Goal: Task Accomplishment & Management: Manage account settings

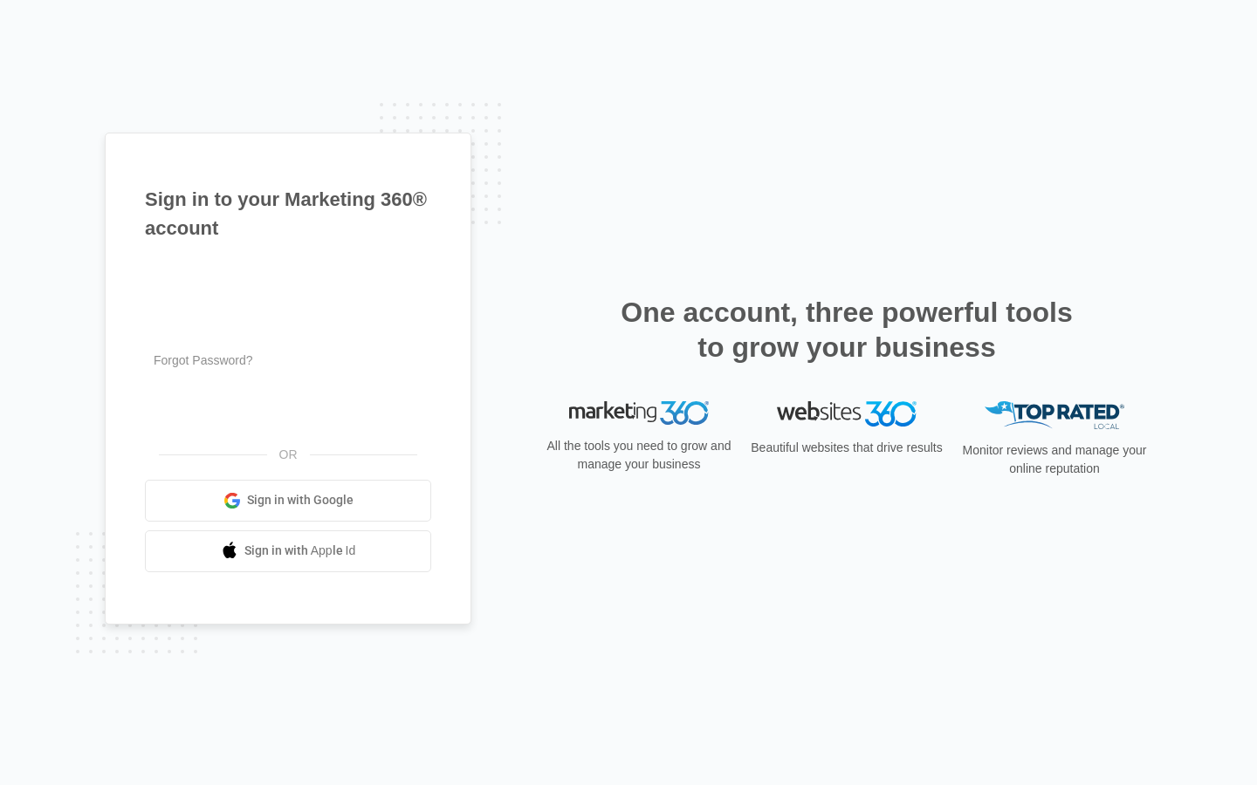
click at [288, 279] on input "text" at bounding box center [288, 279] width 286 height 37
type input "jermaine_nolan"
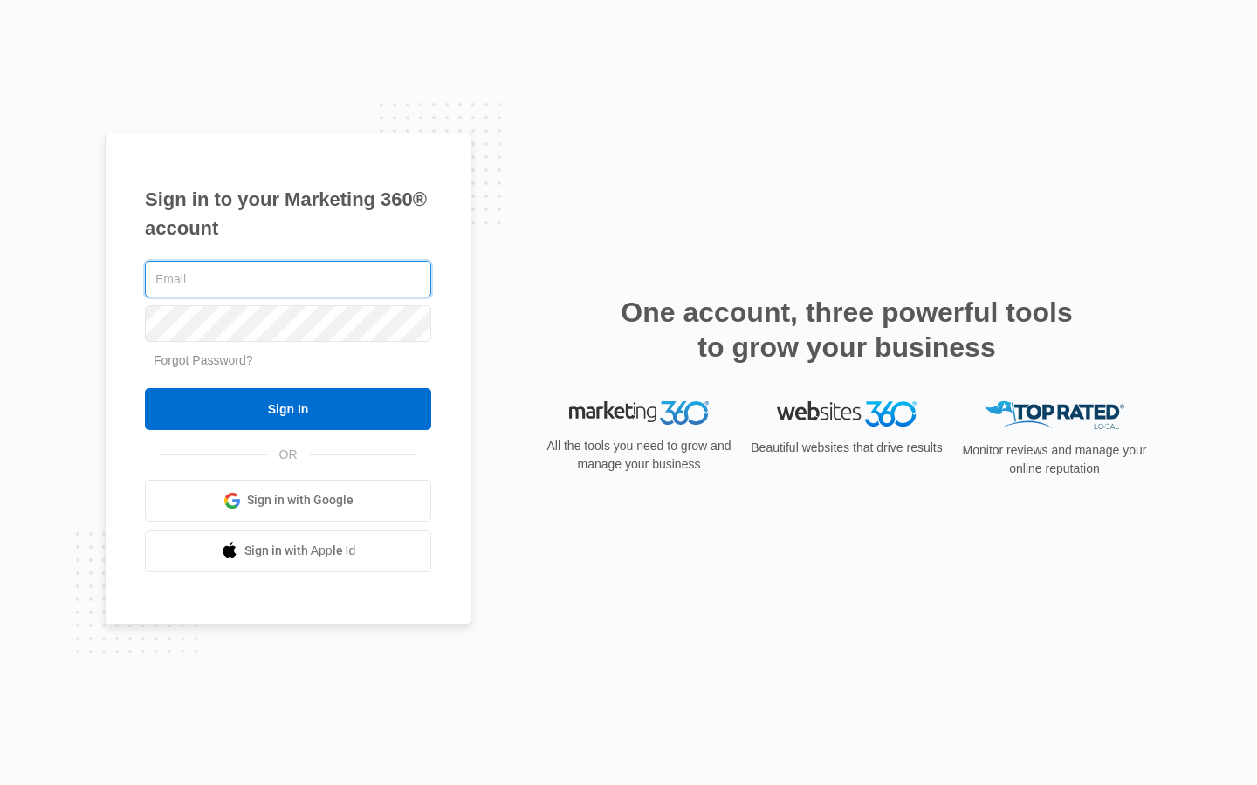
click at [288, 279] on input "text" at bounding box center [288, 279] width 286 height 37
type input "[EMAIL_ADDRESS][DOMAIN_NAME]"
click at [288, 279] on input "text" at bounding box center [288, 279] width 286 height 37
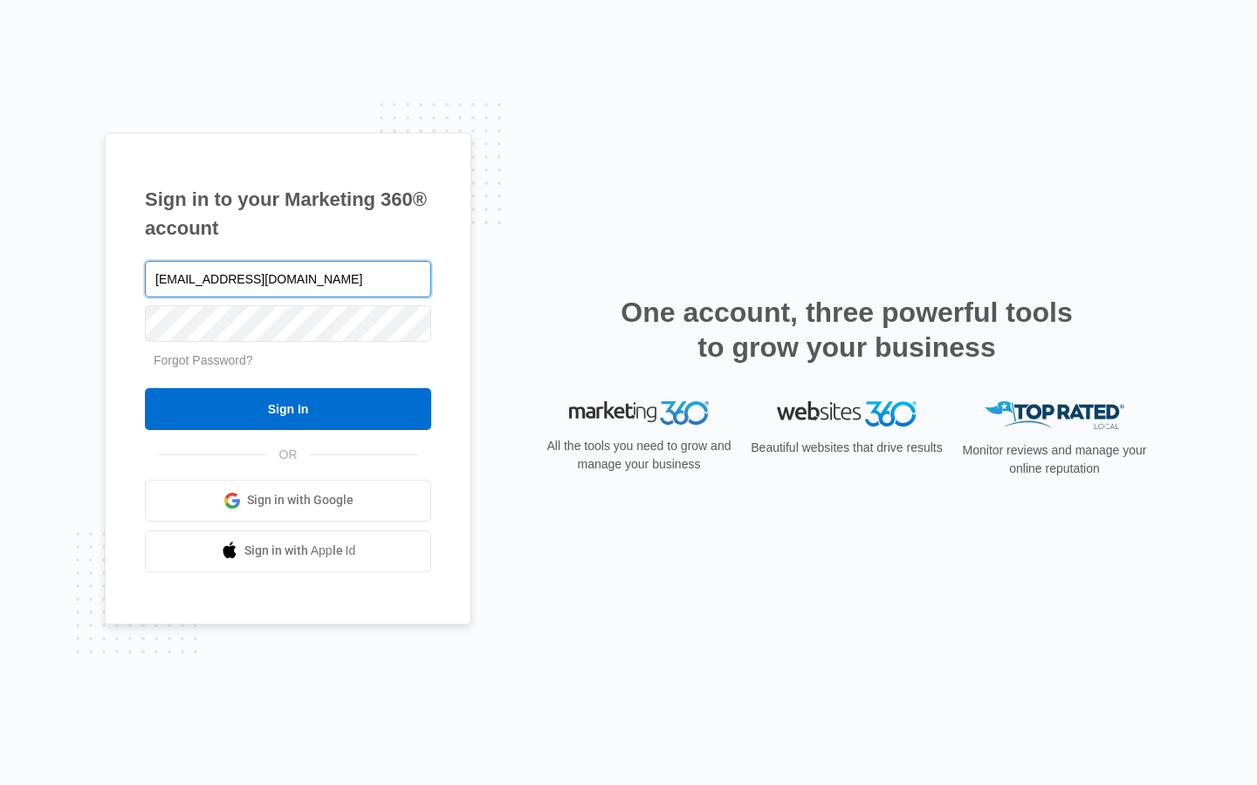
type input "[EMAIL_ADDRESS][DOMAIN_NAME]"
click at [288, 279] on input "text" at bounding box center [288, 279] width 286 height 37
type input "isobel72@hotmail.com"
click at [288, 279] on input "text" at bounding box center [288, 279] width 286 height 37
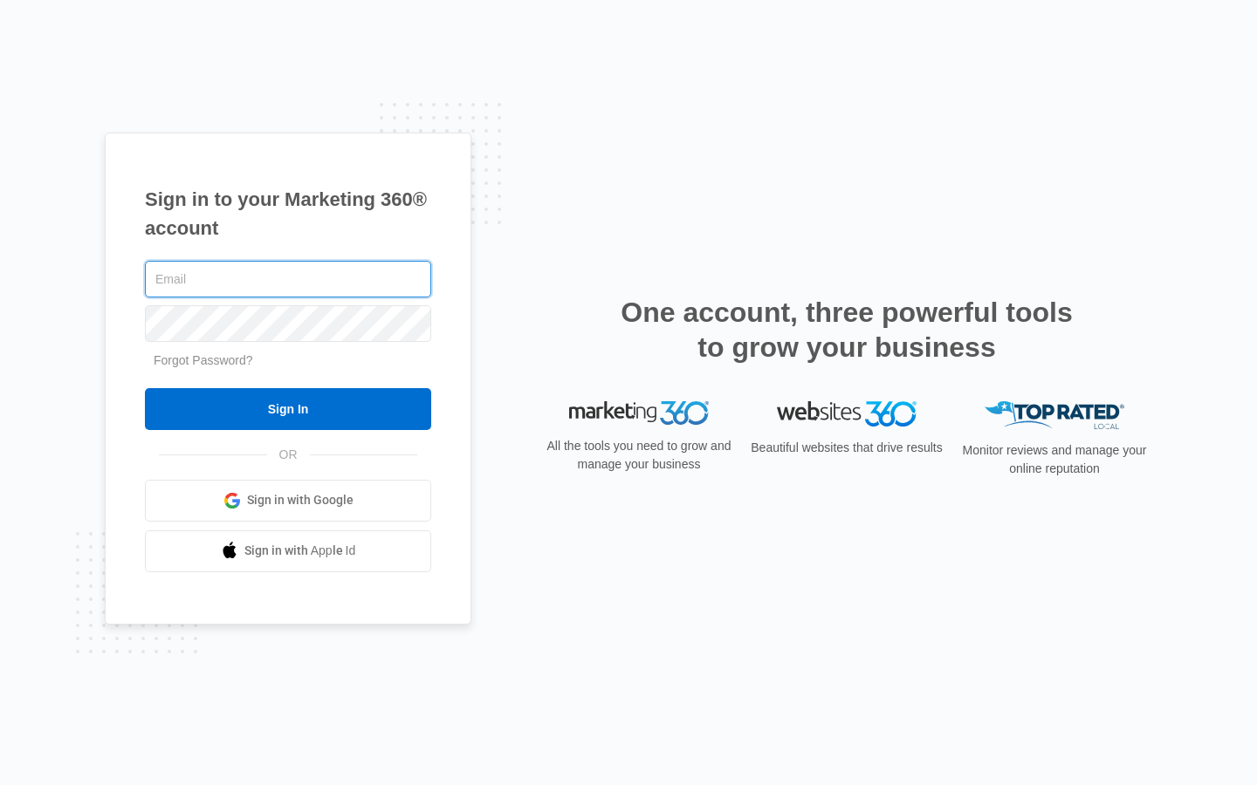
click at [288, 279] on input "text" at bounding box center [288, 279] width 286 height 37
type input "danupton1@aol.com"
click at [288, 279] on input "text" at bounding box center [288, 279] width 286 height 37
type input "Ball"
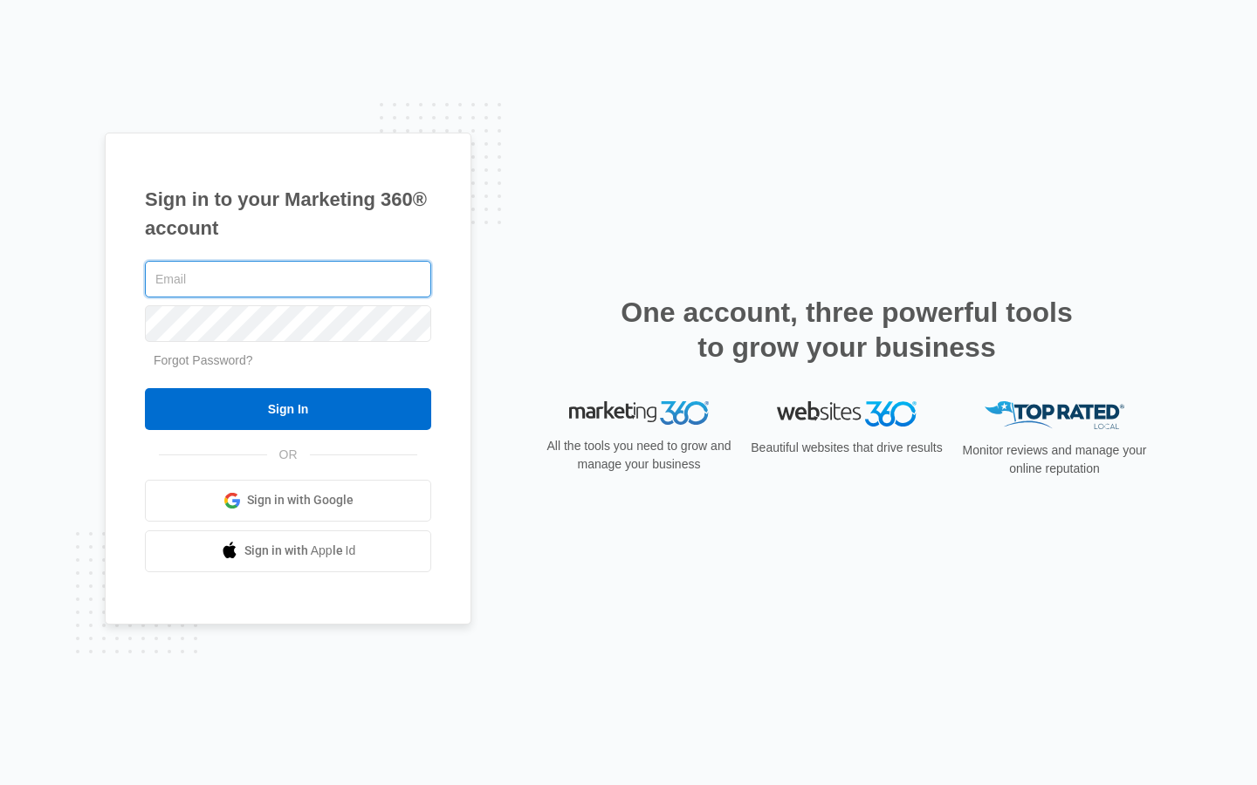
click at [288, 279] on input "text" at bounding box center [288, 279] width 286 height 37
type input "[EMAIL_ADDRESS][DOMAIN_NAME]"
click at [145, 388] on input "Sign In" at bounding box center [288, 409] width 286 height 42
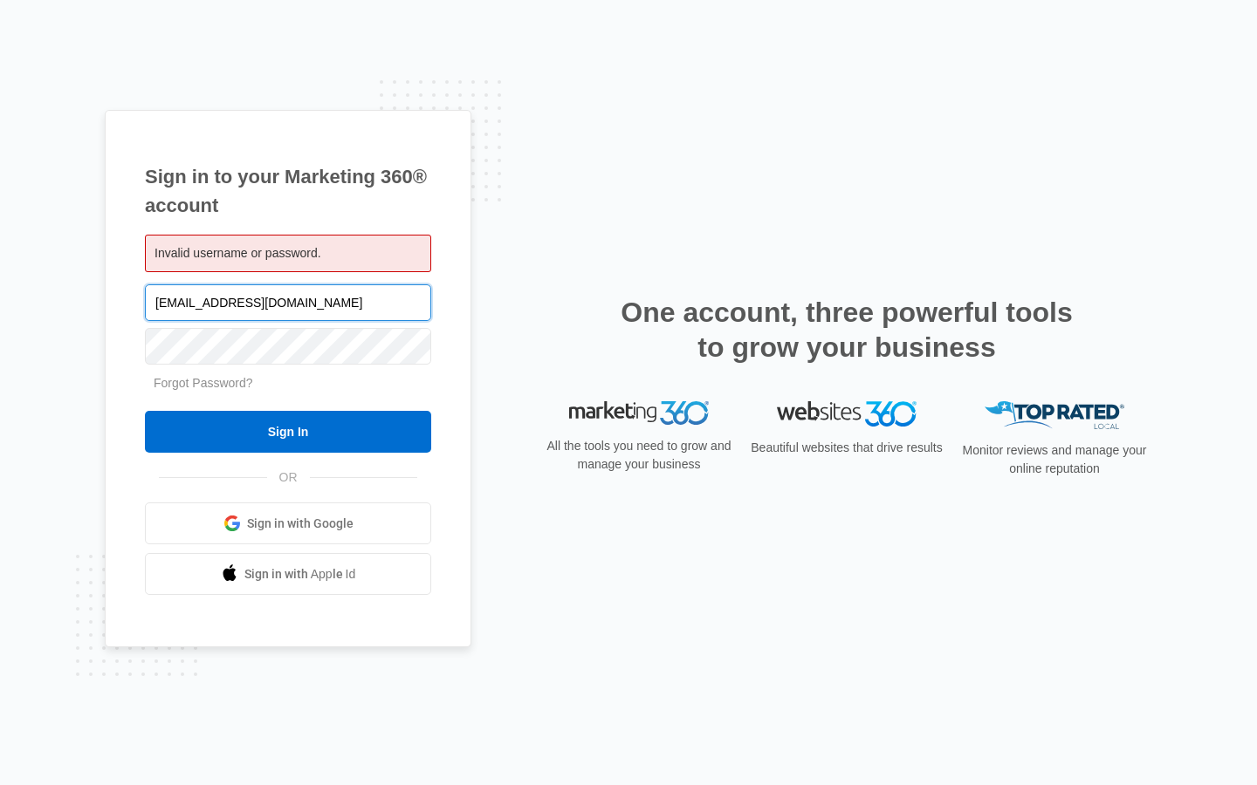
click at [288, 302] on input "[EMAIL_ADDRESS][DOMAIN_NAME]" at bounding box center [288, 303] width 286 height 37
type input "b"
type input "danupton1@aol.com"
click at [145, 411] on input "Sign In" at bounding box center [288, 432] width 286 height 42
click at [288, 302] on input "[EMAIL_ADDRESS][DOMAIN_NAME]" at bounding box center [288, 303] width 286 height 37
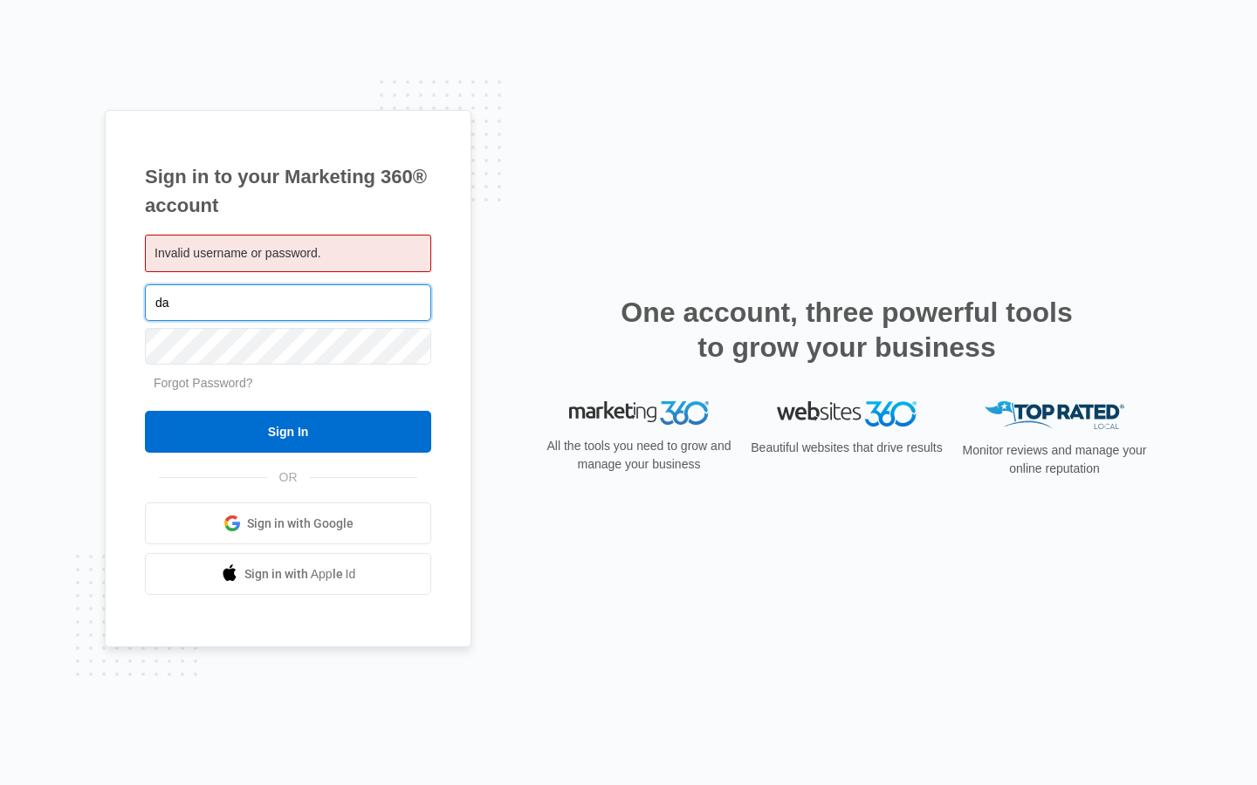
type input "d"
type input "[EMAIL_ADDRESS][DOMAIN_NAME]"
click at [145, 411] on input "Sign In" at bounding box center [288, 432] width 286 height 42
click at [288, 302] on input "isobel72@hotmail.com" at bounding box center [288, 303] width 286 height 37
type input "i"
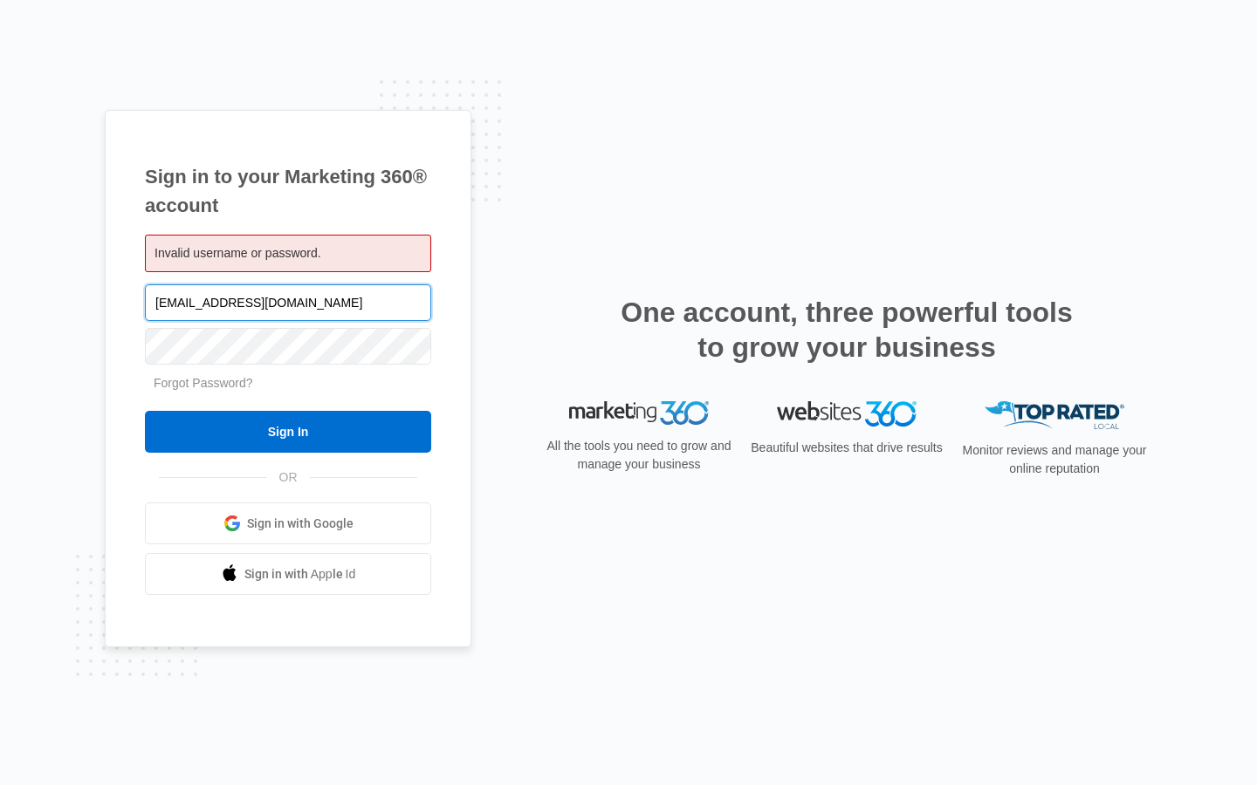
type input "[EMAIL_ADDRESS][DOMAIN_NAME]"
click at [145, 411] on input "Sign In" at bounding box center [288, 432] width 286 height 42
click at [288, 432] on input "Sign In" at bounding box center [288, 432] width 286 height 42
click at [288, 302] on input "[EMAIL_ADDRESS][DOMAIN_NAME]" at bounding box center [288, 303] width 286 height 37
type input "b"
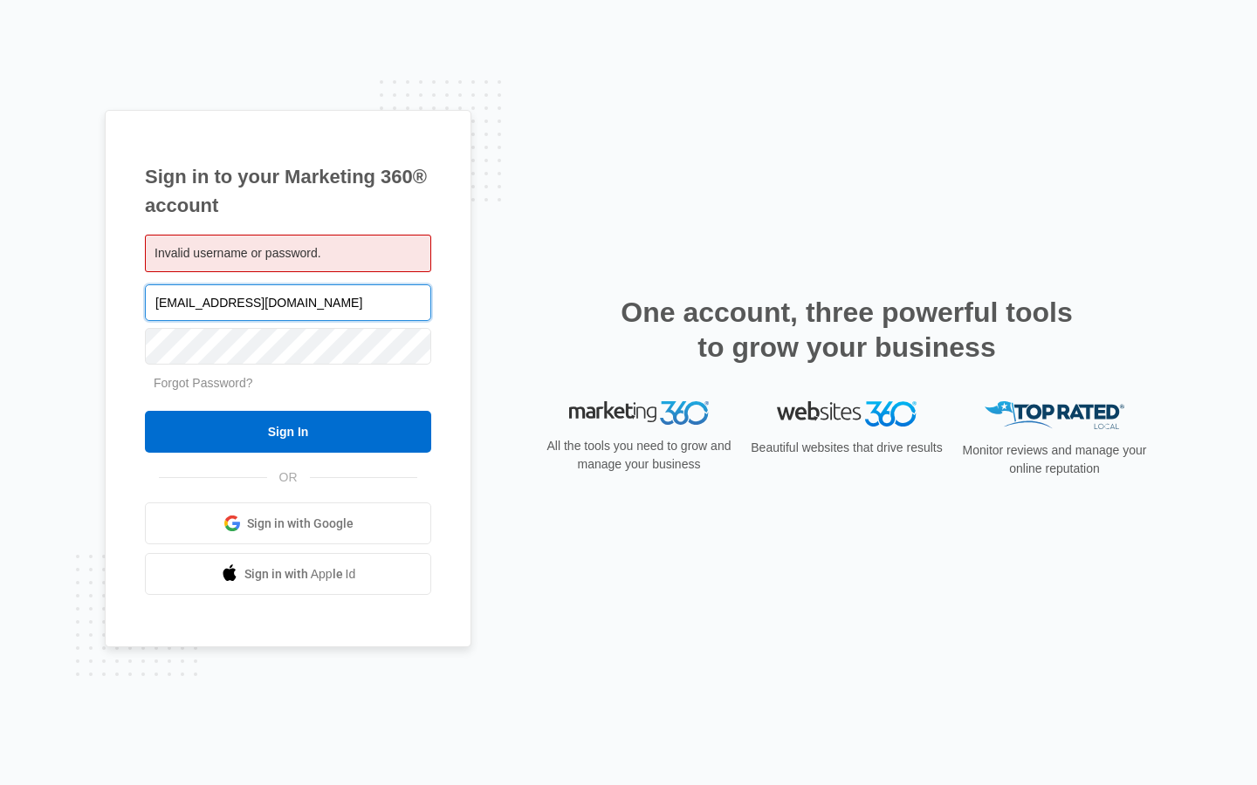
type input "[EMAIL_ADDRESS][DOMAIN_NAME]"
